Goal: Task Accomplishment & Management: Use online tool/utility

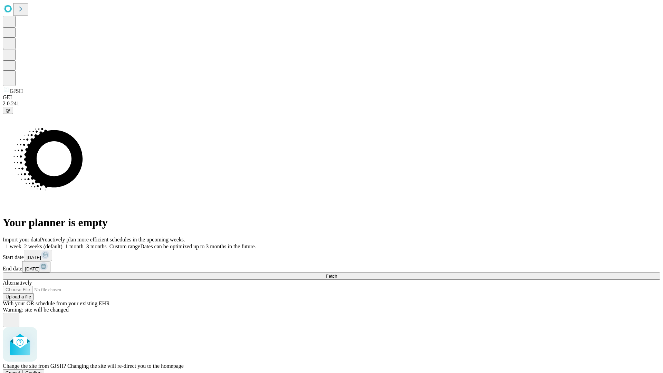
click at [42, 370] on span "Confirm" at bounding box center [34, 372] width 16 height 5
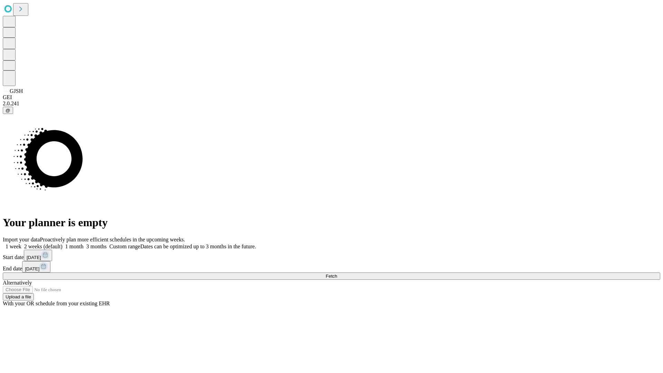
click at [21, 243] on label "1 week" at bounding box center [12, 246] width 19 height 6
click at [337, 273] on span "Fetch" at bounding box center [330, 275] width 11 height 5
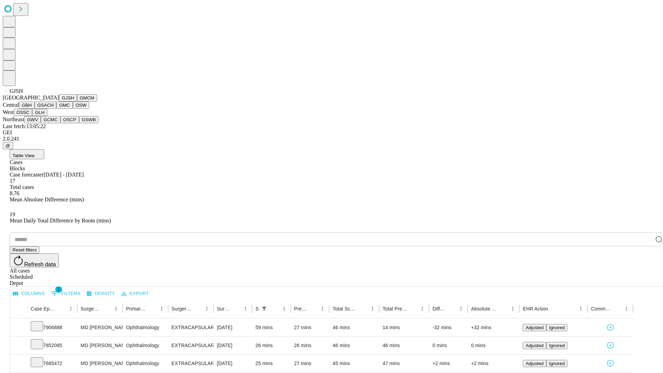
click at [77, 101] on button "GMCM" at bounding box center [87, 97] width 20 height 7
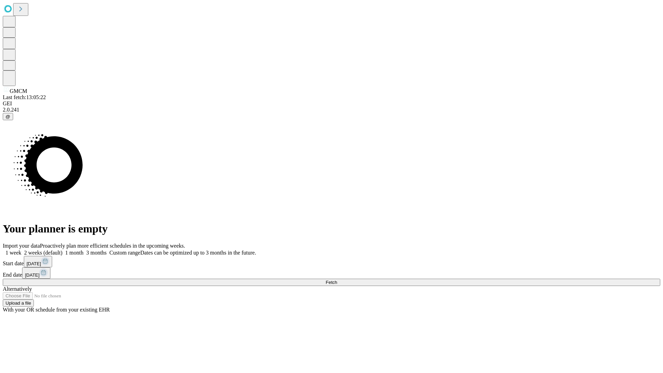
click at [21, 250] on label "1 week" at bounding box center [12, 253] width 19 height 6
click at [337, 280] on span "Fetch" at bounding box center [330, 282] width 11 height 5
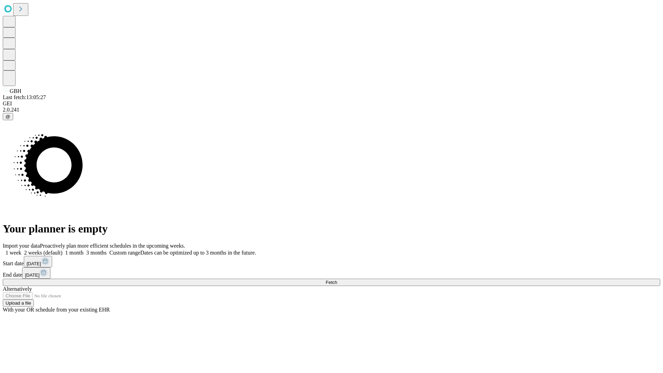
click at [21, 250] on label "1 week" at bounding box center [12, 253] width 19 height 6
click at [337, 280] on span "Fetch" at bounding box center [330, 282] width 11 height 5
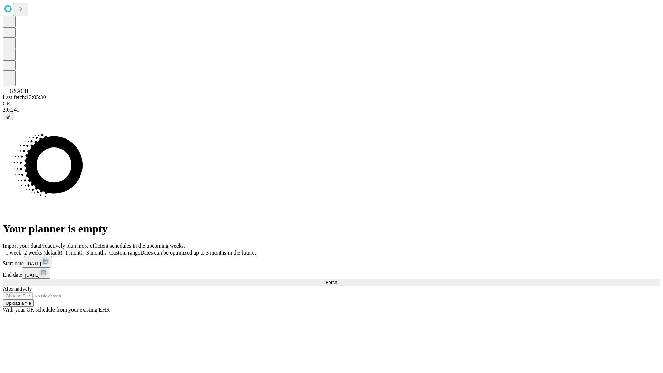
click at [337, 280] on span "Fetch" at bounding box center [330, 282] width 11 height 5
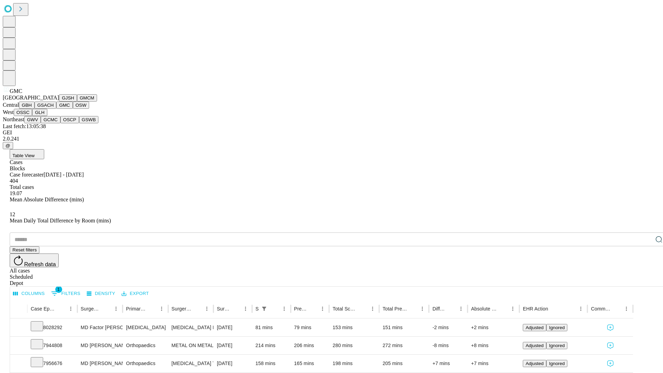
click at [73, 109] on button "OSW" at bounding box center [81, 104] width 17 height 7
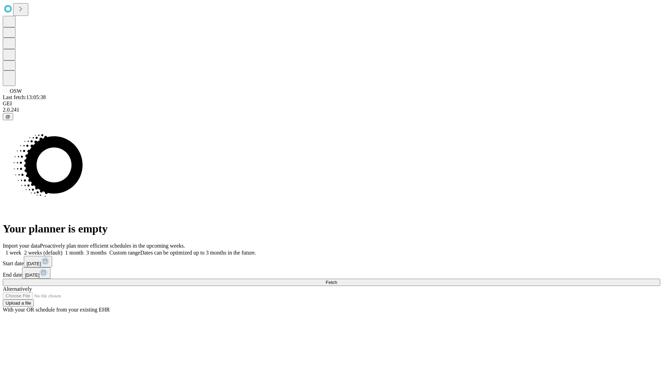
click at [21, 250] on label "1 week" at bounding box center [12, 253] width 19 height 6
click at [337, 280] on span "Fetch" at bounding box center [330, 282] width 11 height 5
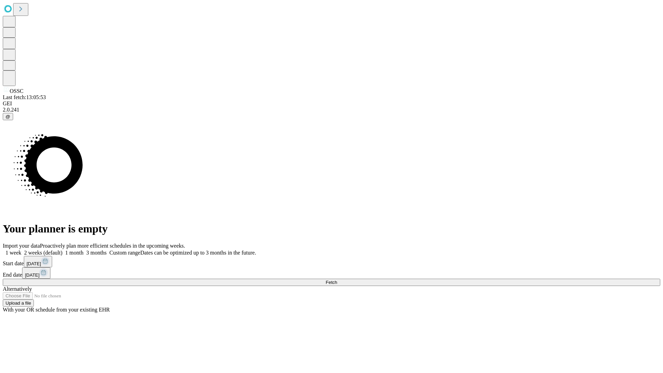
click at [21, 250] on label "1 week" at bounding box center [12, 253] width 19 height 6
click at [337, 280] on span "Fetch" at bounding box center [330, 282] width 11 height 5
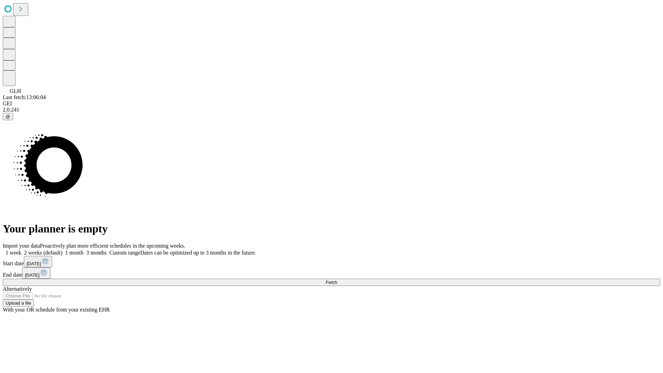
click at [21, 250] on label "1 week" at bounding box center [12, 253] width 19 height 6
click at [337, 280] on span "Fetch" at bounding box center [330, 282] width 11 height 5
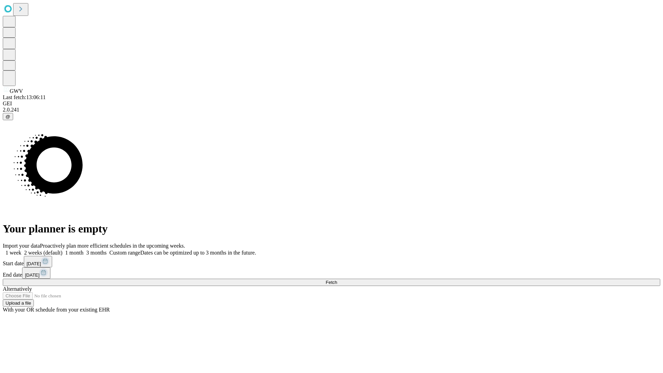
click at [21, 250] on label "1 week" at bounding box center [12, 253] width 19 height 6
click at [337, 280] on span "Fetch" at bounding box center [330, 282] width 11 height 5
click at [21, 250] on label "1 week" at bounding box center [12, 253] width 19 height 6
click at [337, 280] on span "Fetch" at bounding box center [330, 282] width 11 height 5
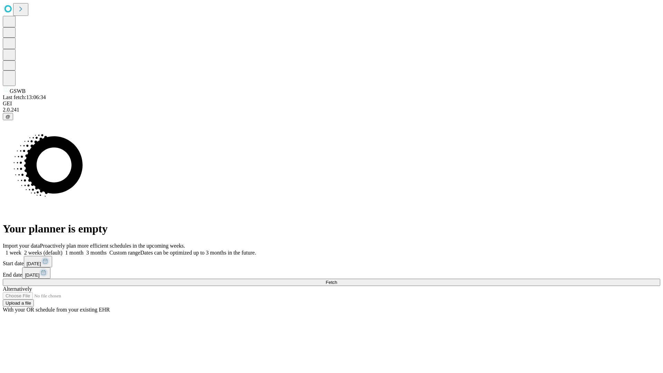
click at [21, 250] on label "1 week" at bounding box center [12, 253] width 19 height 6
click at [337, 280] on span "Fetch" at bounding box center [330, 282] width 11 height 5
